Goal: Task Accomplishment & Management: Complete application form

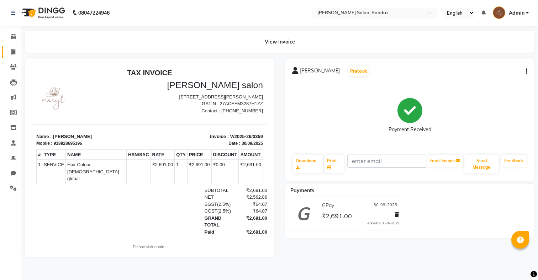
click at [4, 54] on link "Invoice" at bounding box center [10, 52] width 17 height 12
select select "7894"
select select "service"
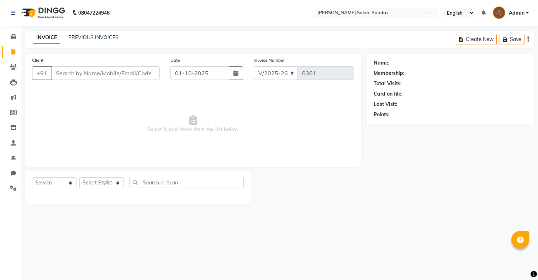
click at [94, 189] on div "Select Service Product Membership Package Voucher Prepaid Gift Card Select Styl…" at bounding box center [138, 185] width 212 height 17
click at [97, 183] on select "Select Stylist Dakshta [PERSON_NAME] [PERSON_NAME] Renuka [PERSON_NAME]" at bounding box center [101, 182] width 45 height 11
select select "71444"
click at [79, 177] on select "Select Stylist Dakshta [PERSON_NAME] [PERSON_NAME] Renuka [PERSON_NAME]" at bounding box center [101, 182] width 45 height 11
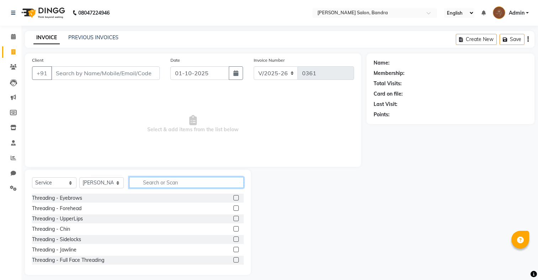
click at [162, 182] on input "text" at bounding box center [186, 182] width 115 height 11
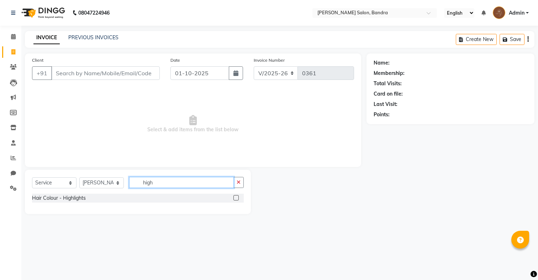
type input "high"
click at [236, 196] on label at bounding box center [236, 197] width 5 height 5
click at [236, 196] on input "checkbox" at bounding box center [236, 197] width 5 height 5
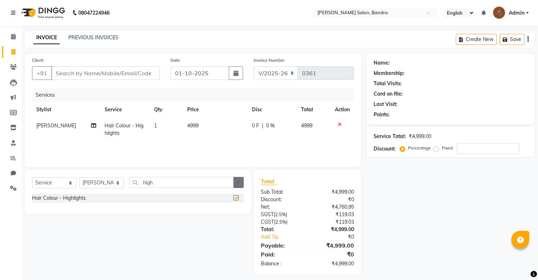
checkbox input "false"
click at [238, 183] on icon "button" at bounding box center [239, 181] width 4 height 5
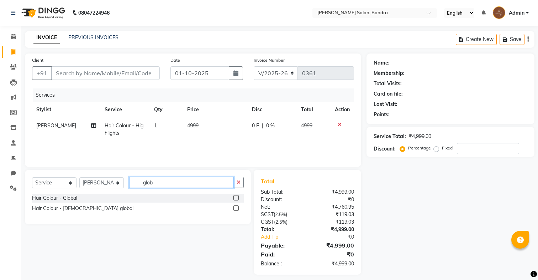
type input "glob"
click at [234, 197] on label at bounding box center [236, 197] width 5 height 5
click at [234, 197] on input "checkbox" at bounding box center [236, 197] width 5 height 5
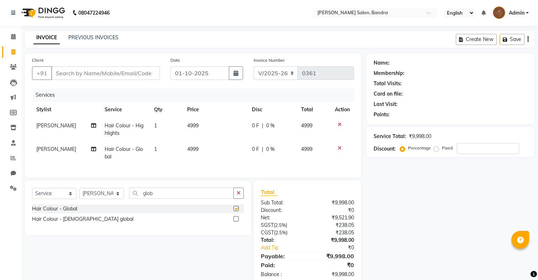
checkbox input "false"
click at [237, 193] on icon "button" at bounding box center [239, 192] width 4 height 5
type input "bot"
click at [236, 206] on label at bounding box center [236, 207] width 5 height 5
click at [236, 206] on input "checkbox" at bounding box center [236, 208] width 5 height 5
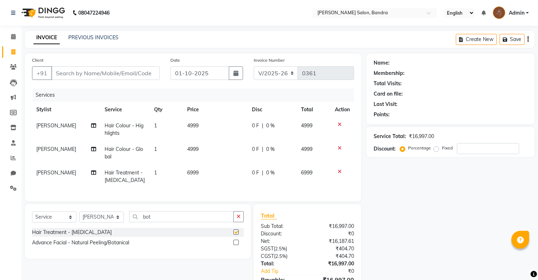
checkbox input "false"
click at [189, 172] on span "6999" at bounding box center [192, 172] width 11 height 6
select select "71444"
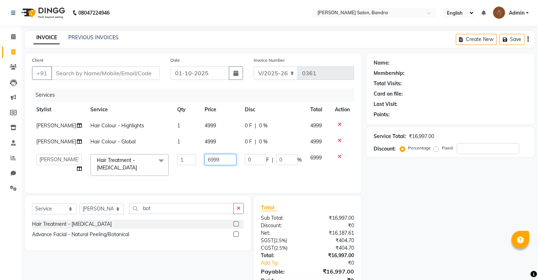
drag, startPoint x: 203, startPoint y: 158, endPoint x: 189, endPoint y: 159, distance: 14.3
click at [189, 159] on tr "Dakshta Jessica Mithraj Priti Renuka Shivansh Sohail Hair Treatment - Botox x T…" at bounding box center [193, 165] width 322 height 30
type input "5999"
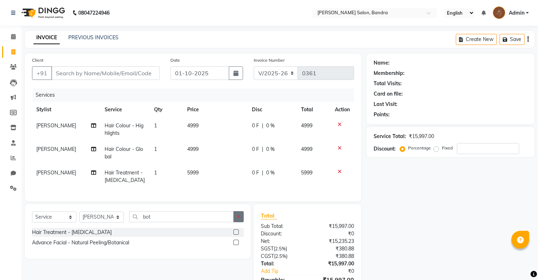
click at [236, 202] on div "Client +91 Date 01-10-2025 Invoice Number V/2025 V/2025-26 0361 Services Stylis…" at bounding box center [193, 180] width 347 height 255
click at [237, 213] on button "button" at bounding box center [239, 216] width 10 height 11
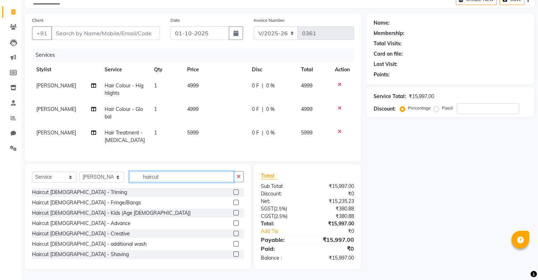
type input "haircut"
click at [235, 233] on label at bounding box center [236, 232] width 5 height 5
click at [235, 233] on input "checkbox" at bounding box center [236, 233] width 5 height 5
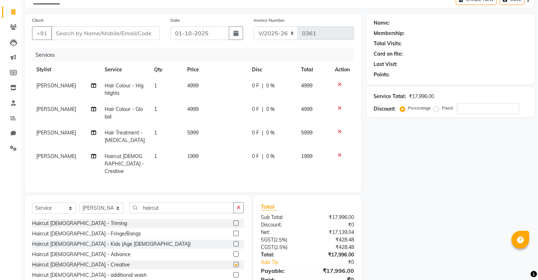
checkbox input "false"
click at [241, 205] on div "Select Service Product Membership Package Voucher Prepaid Gift Card Select Styl…" at bounding box center [138, 210] width 212 height 17
click at [239, 203] on button "button" at bounding box center [239, 207] width 10 height 11
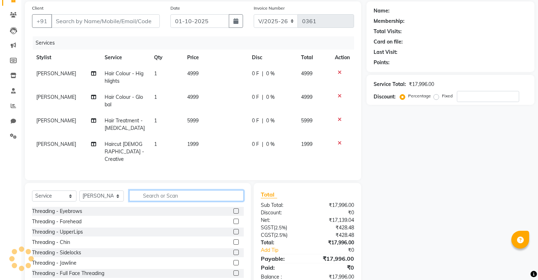
scroll to position [61, 0]
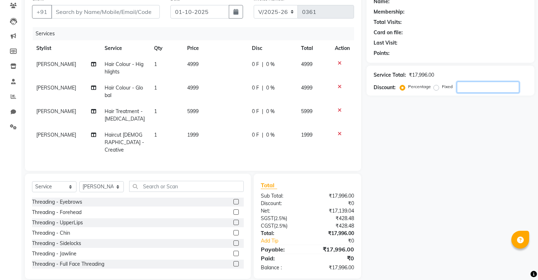
click at [474, 86] on input "number" at bounding box center [488, 87] width 62 height 11
type input "2"
click at [464, 105] on div "Name: Membership: Total Visits: Card on file: Last Visit: Points: Service Total…" at bounding box center [453, 135] width 173 height 286
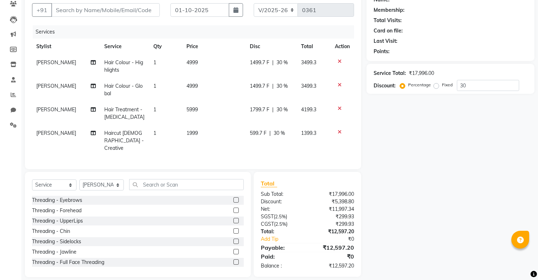
scroll to position [63, 0]
click at [481, 88] on input "30" at bounding box center [488, 84] width 62 height 11
type input "3"
type input "25"
click at [467, 119] on div "Name: Membership: Total Visits: Card on file: Last Visit: Points: Service Total…" at bounding box center [453, 133] width 173 height 286
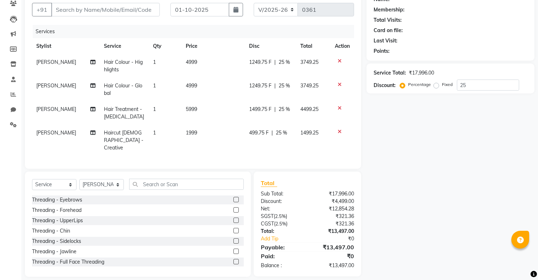
click at [249, 86] on span "1249.75 F" at bounding box center [260, 85] width 22 height 7
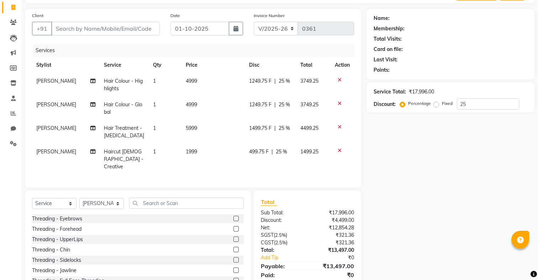
select select "71444"
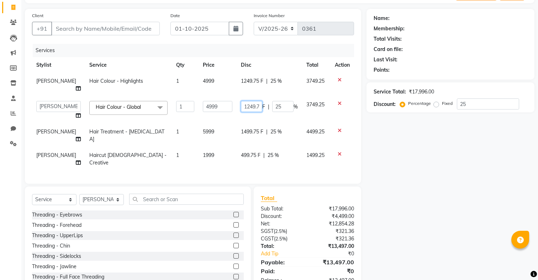
scroll to position [0, 4]
drag, startPoint x: 241, startPoint y: 99, endPoint x: 283, endPoint y: 99, distance: 42.0
click at [283, 101] on div "1249.75 F | 25 %" at bounding box center [269, 106] width 57 height 11
type input "999"
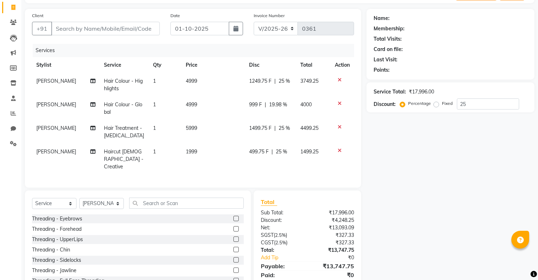
click at [258, 111] on td "999 F | 19.98 %" at bounding box center [270, 107] width 51 height 23
select select "71444"
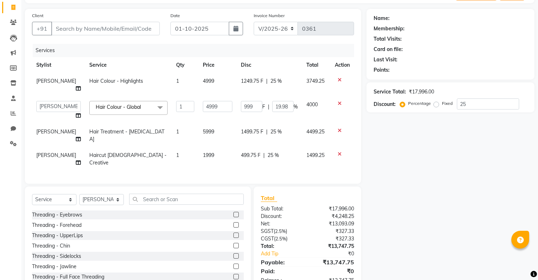
click at [250, 81] on span "1249.75 F" at bounding box center [252, 80] width 22 height 7
select select "71444"
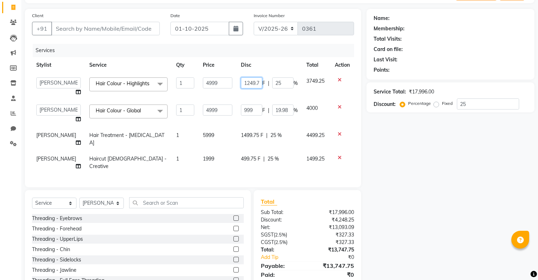
scroll to position [0, 4]
drag, startPoint x: 241, startPoint y: 84, endPoint x: 322, endPoint y: 89, distance: 80.9
click at [322, 89] on tr "Dakshta Jessica Mithraj Priti Renuka Shivansh Sohail Hair Colour - Highlights x…" at bounding box center [193, 86] width 322 height 27
type input "9"
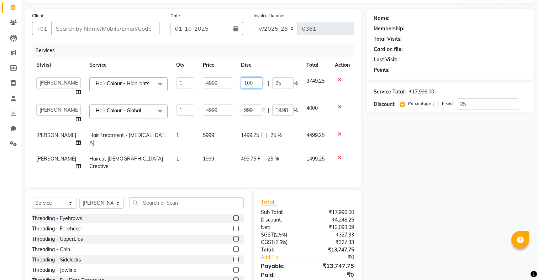
type input "1000"
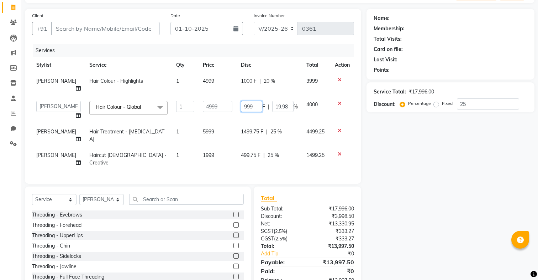
drag, startPoint x: 255, startPoint y: 109, endPoint x: 224, endPoint y: 99, distance: 32.0
click at [224, 98] on tr "Dakshta Jessica Mithraj Priti Renuka Shivansh Sohail Hair Colour - Global x Thr…" at bounding box center [193, 109] width 322 height 27
type input "1000"
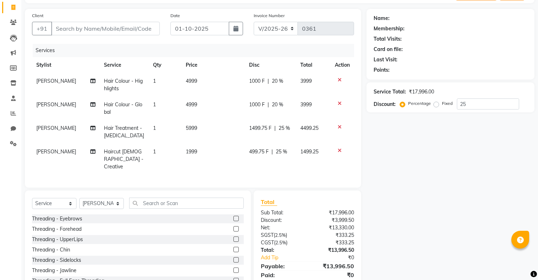
click at [229, 111] on td "4999" at bounding box center [213, 107] width 63 height 23
select select "71444"
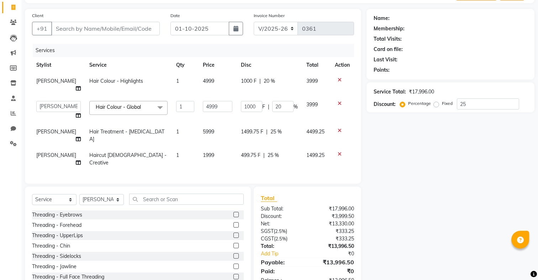
click at [203, 152] on span "1999" at bounding box center [208, 155] width 11 height 6
select select "71444"
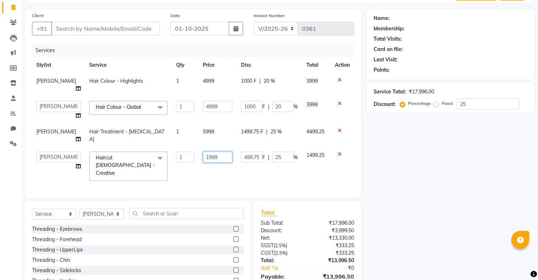
drag, startPoint x: 219, startPoint y: 142, endPoint x: 171, endPoint y: 142, distance: 48.4
click at [171, 147] on tr "Dakshta Jessica Mithraj Priti Renuka Shivansh Sohail Haircut Female - Creative …" at bounding box center [193, 166] width 322 height 38
type input "1499"
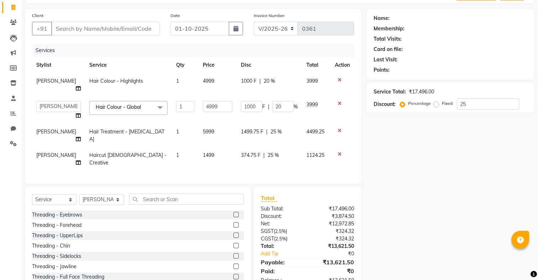
click at [245, 151] on span "374.75 F" at bounding box center [251, 154] width 20 height 7
select select "71444"
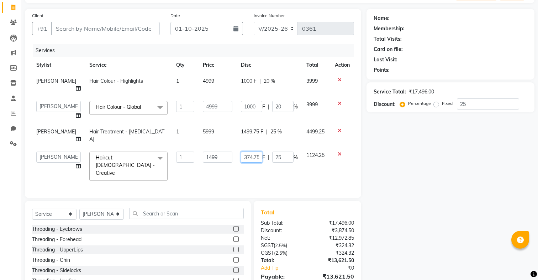
scroll to position [0, 1]
drag, startPoint x: 242, startPoint y: 141, endPoint x: 279, endPoint y: 141, distance: 36.7
click at [279, 151] on div "374.75 F | 25 %" at bounding box center [269, 156] width 57 height 11
type input "499"
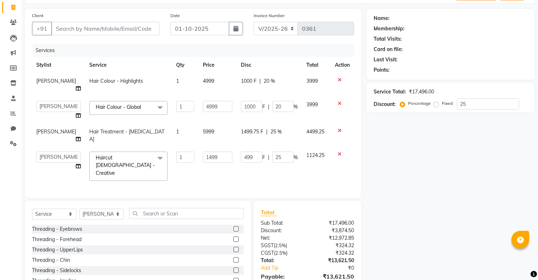
click at [276, 166] on div "Client +91 Date 01-10-2025 Invoice Number V/2025 V/2025-26 0361 Services Stylis…" at bounding box center [193, 157] width 347 height 297
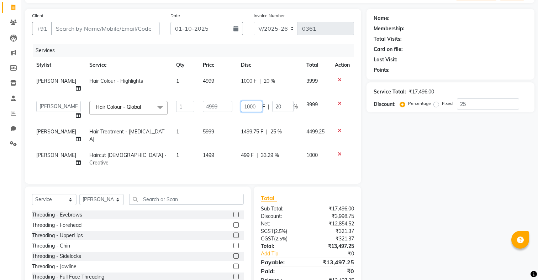
click at [256, 101] on input "1000" at bounding box center [251, 106] width 21 height 11
click at [256, 113] on td "1000 F | 20 %" at bounding box center [270, 109] width 66 height 27
select select "71444"
click at [256, 101] on input "1000" at bounding box center [251, 106] width 21 height 11
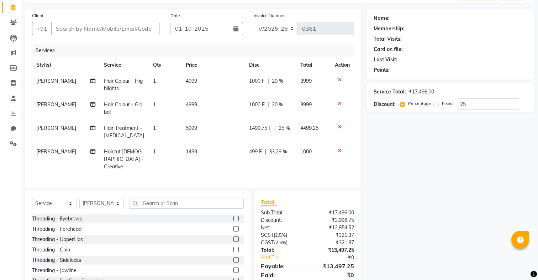
click at [256, 113] on td "1000 F | 20 %" at bounding box center [270, 107] width 51 height 23
select select "71444"
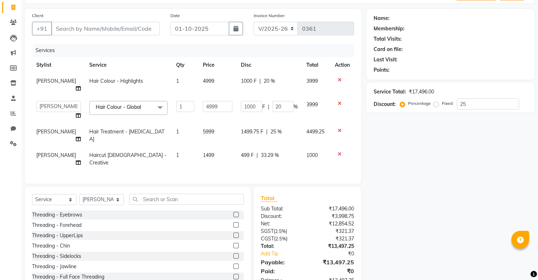
click at [339, 151] on icon at bounding box center [340, 153] width 4 height 5
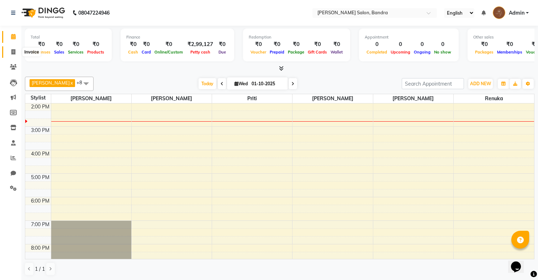
click at [14, 52] on icon at bounding box center [13, 51] width 4 height 5
select select "7894"
select select "service"
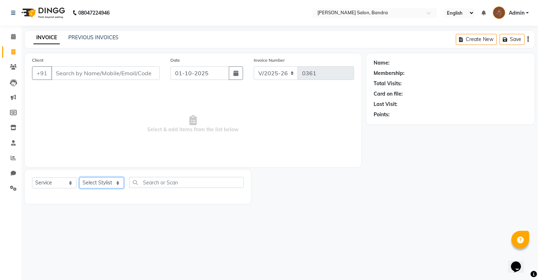
click at [87, 182] on select "Select Stylist Dakshta [PERSON_NAME] [PERSON_NAME] Renuka [PERSON_NAME]" at bounding box center [101, 182] width 45 height 11
select select "86816"
click at [79, 177] on select "Select Stylist Dakshta [PERSON_NAME] [PERSON_NAME] Renuka [PERSON_NAME]" at bounding box center [101, 182] width 45 height 11
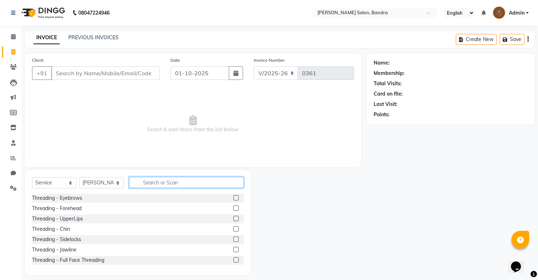
click at [177, 187] on input "text" at bounding box center [186, 182] width 115 height 11
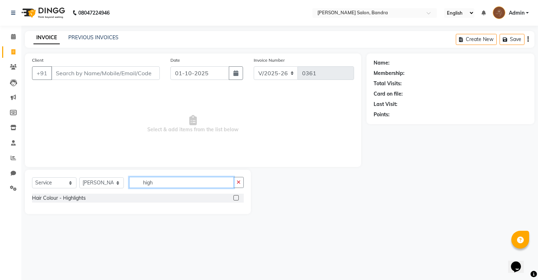
type input "high"
click at [235, 196] on label at bounding box center [236, 197] width 5 height 5
click at [235, 196] on input "checkbox" at bounding box center [236, 197] width 5 height 5
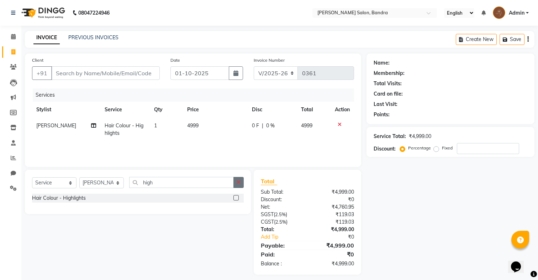
checkbox input "false"
click at [237, 184] on button "button" at bounding box center [239, 182] width 10 height 11
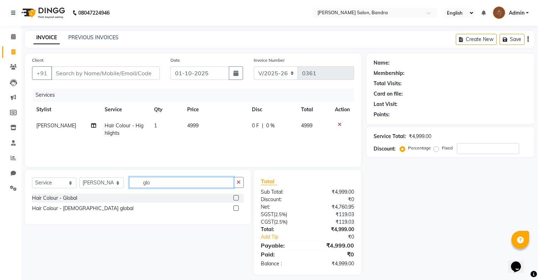
type input "glo"
click at [235, 198] on label at bounding box center [236, 197] width 5 height 5
click at [235, 198] on input "checkbox" at bounding box center [236, 197] width 5 height 5
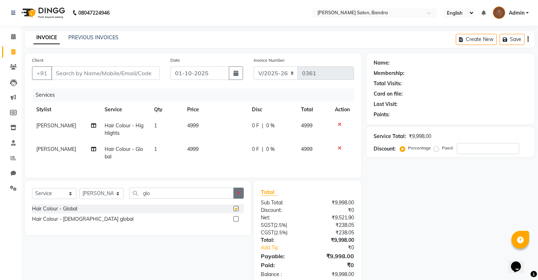
checkbox input "false"
click at [240, 188] on button "button" at bounding box center [239, 192] width 10 height 11
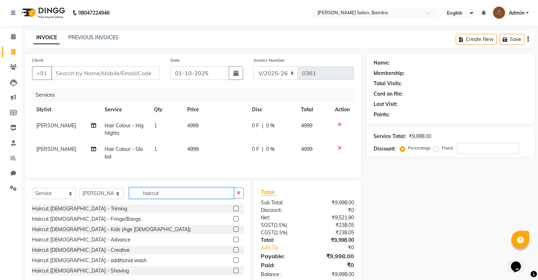
type input "haircut"
click at [237, 248] on label at bounding box center [236, 249] width 5 height 5
click at [237, 248] on input "checkbox" at bounding box center [236, 249] width 5 height 5
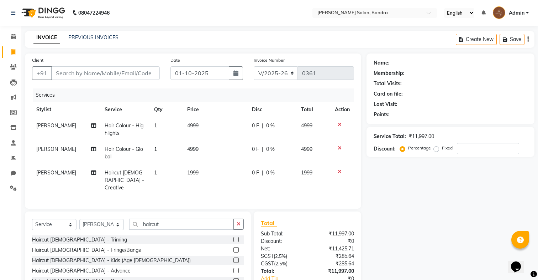
checkbox input "false"
click at [237, 218] on button "button" at bounding box center [239, 223] width 10 height 11
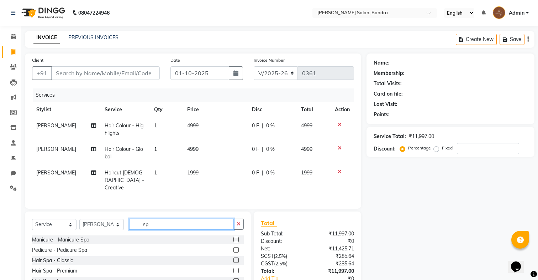
type input "s"
type input "3 te"
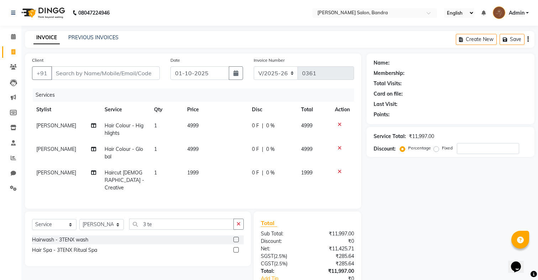
click at [236, 247] on label at bounding box center [236, 249] width 5 height 5
click at [236, 247] on input "checkbox" at bounding box center [236, 249] width 5 height 5
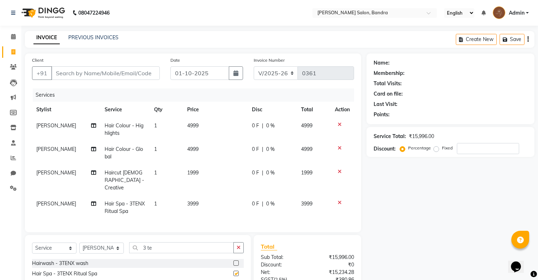
checkbox input "false"
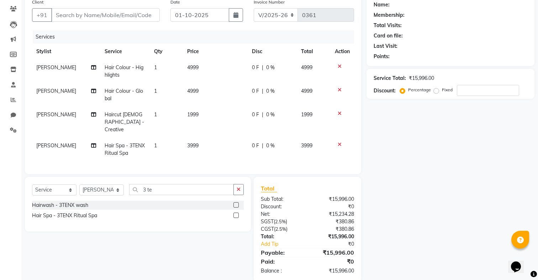
scroll to position [63, 0]
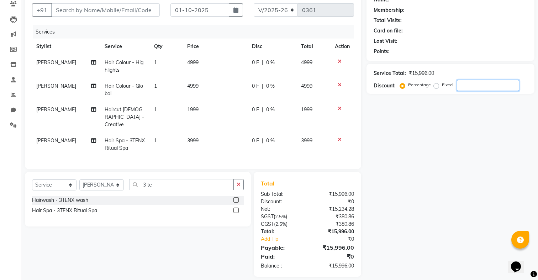
click at [471, 85] on input "number" at bounding box center [488, 85] width 62 height 11
type input "25"
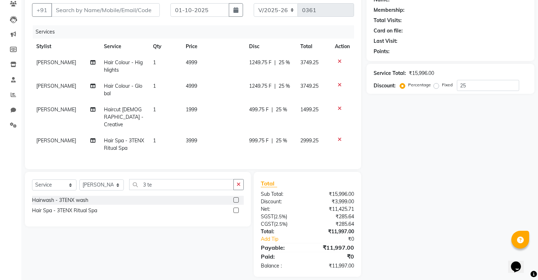
click at [327, 163] on div "Client +91 Date 01-10-2025 Invoice Number V/2025 V/2025-26 0361 Services Stylis…" at bounding box center [193, 133] width 347 height 286
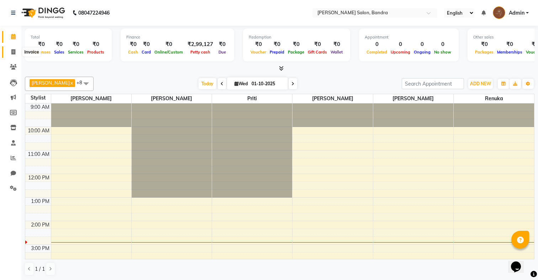
click at [10, 54] on span at bounding box center [13, 52] width 12 height 8
select select "7894"
select select "service"
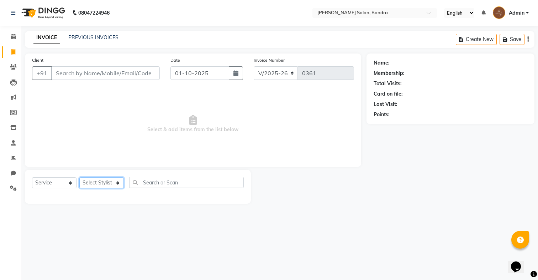
click at [99, 183] on select "Select Stylist Dakshta [PERSON_NAME] [PERSON_NAME] Renuka [PERSON_NAME]" at bounding box center [101, 182] width 45 height 11
select select "71444"
click at [79, 177] on select "Select Stylist Dakshta [PERSON_NAME] [PERSON_NAME] Renuka [PERSON_NAME]" at bounding box center [101, 182] width 45 height 11
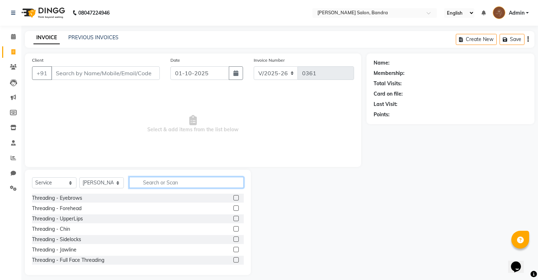
click at [159, 181] on input "text" at bounding box center [186, 182] width 115 height 11
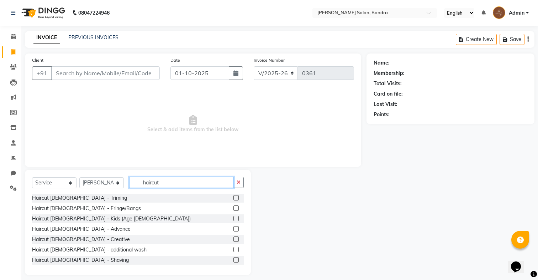
type input "haircut"
click at [236, 227] on label at bounding box center [236, 228] width 5 height 5
click at [236, 227] on input "checkbox" at bounding box center [236, 228] width 5 height 5
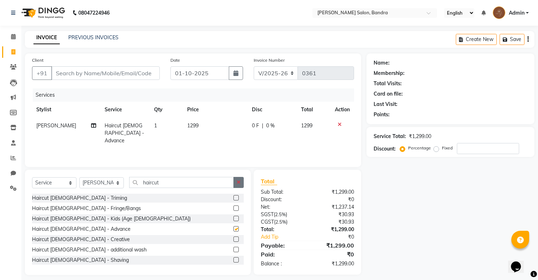
checkbox input "false"
click at [239, 182] on icon "button" at bounding box center [239, 181] width 4 height 5
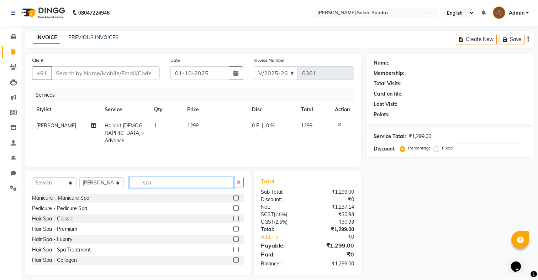
type input "spa"
click at [236, 216] on label at bounding box center [236, 217] width 5 height 5
click at [236, 216] on input "checkbox" at bounding box center [236, 218] width 5 height 5
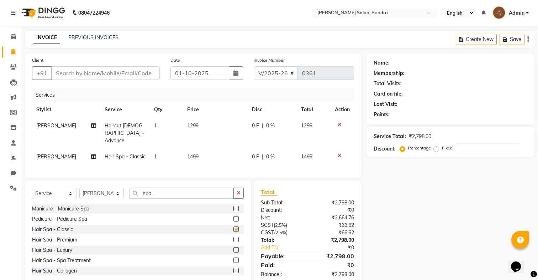
checkbox input "false"
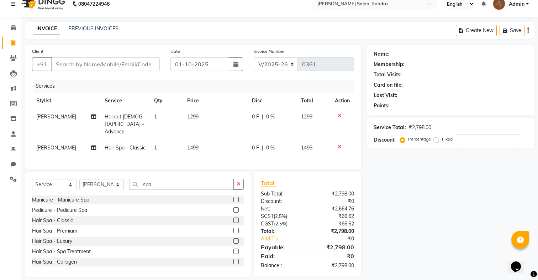
click at [248, 118] on td "0 F | 0 %" at bounding box center [272, 124] width 49 height 31
select select "71444"
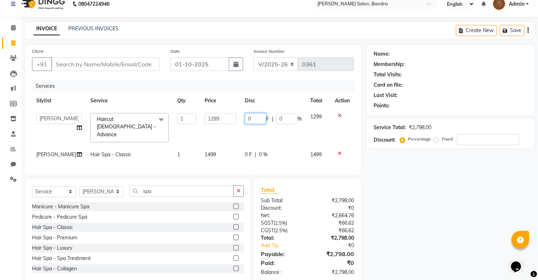
drag, startPoint x: 255, startPoint y: 120, endPoint x: 220, endPoint y: 121, distance: 34.6
click at [220, 121] on tr "Dakshta [PERSON_NAME] [PERSON_NAME] Renuka [PERSON_NAME] Haircut [DEMOGRAPHIC_D…" at bounding box center [193, 128] width 322 height 38
type input "499"
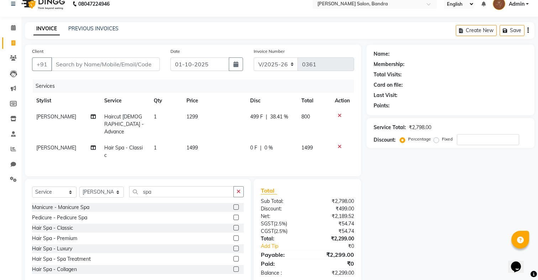
click at [219, 129] on td "1299" at bounding box center [214, 124] width 64 height 31
select select "71444"
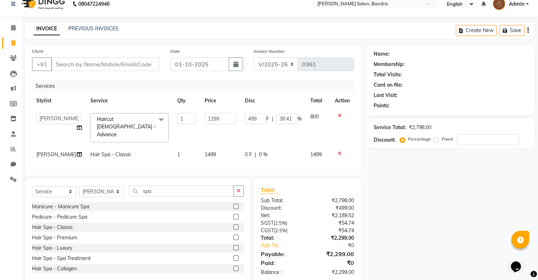
click at [235, 146] on td "1499" at bounding box center [220, 154] width 40 height 16
select select "71444"
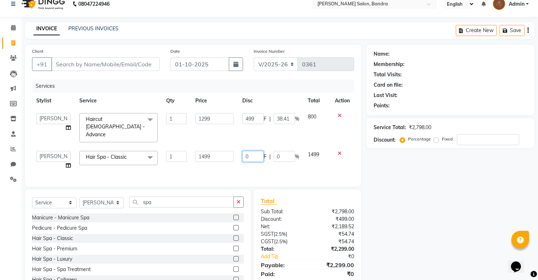
drag, startPoint x: 255, startPoint y: 150, endPoint x: 241, endPoint y: 145, distance: 15.1
click at [241, 146] on td "0 F | 0 %" at bounding box center [271, 159] width 66 height 27
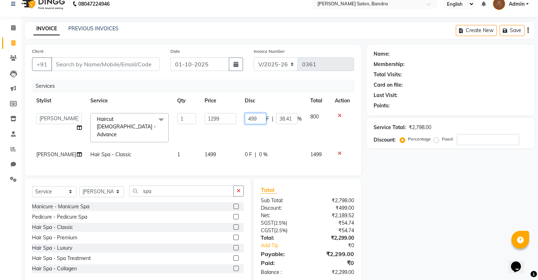
drag, startPoint x: 248, startPoint y: 118, endPoint x: 240, endPoint y: 117, distance: 8.3
click at [241, 117] on td "499 F | 38.41 %" at bounding box center [274, 128] width 66 height 38
type input "399"
click at [241, 135] on tbody "Dakshta [PERSON_NAME] [PERSON_NAME] Renuka [PERSON_NAME] Haircut [DEMOGRAPHIC_D…" at bounding box center [193, 136] width 322 height 54
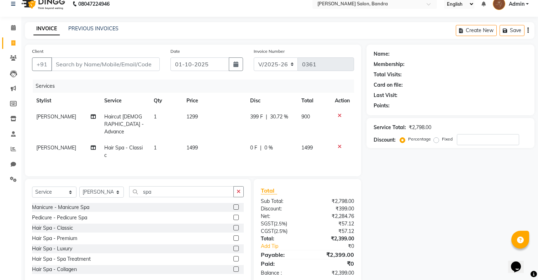
click at [250, 144] on span "0 F" at bounding box center [253, 147] width 7 height 7
select select "71444"
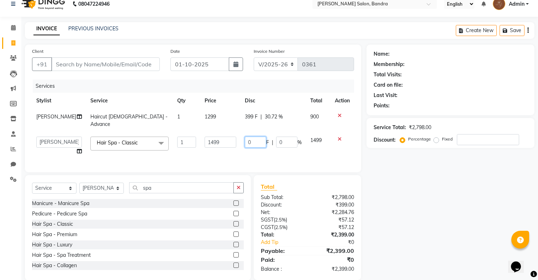
drag, startPoint x: 252, startPoint y: 136, endPoint x: 236, endPoint y: 132, distance: 17.3
click at [236, 132] on tr "Dakshta [PERSON_NAME] [PERSON_NAME] Renuka [PERSON_NAME] Hair Spa - Classic x T…" at bounding box center [193, 145] width 322 height 27
type input "399"
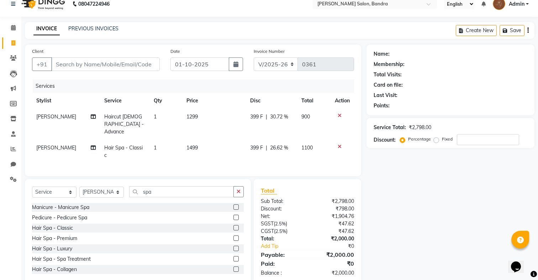
click at [236, 150] on div "Services Stylist Service Qty Price Disc Total Action [PERSON_NAME] Haircut [DEM…" at bounding box center [193, 123] width 322 height 89
click at [241, 186] on button "button" at bounding box center [239, 191] width 10 height 11
